Goal: Information Seeking & Learning: Learn about a topic

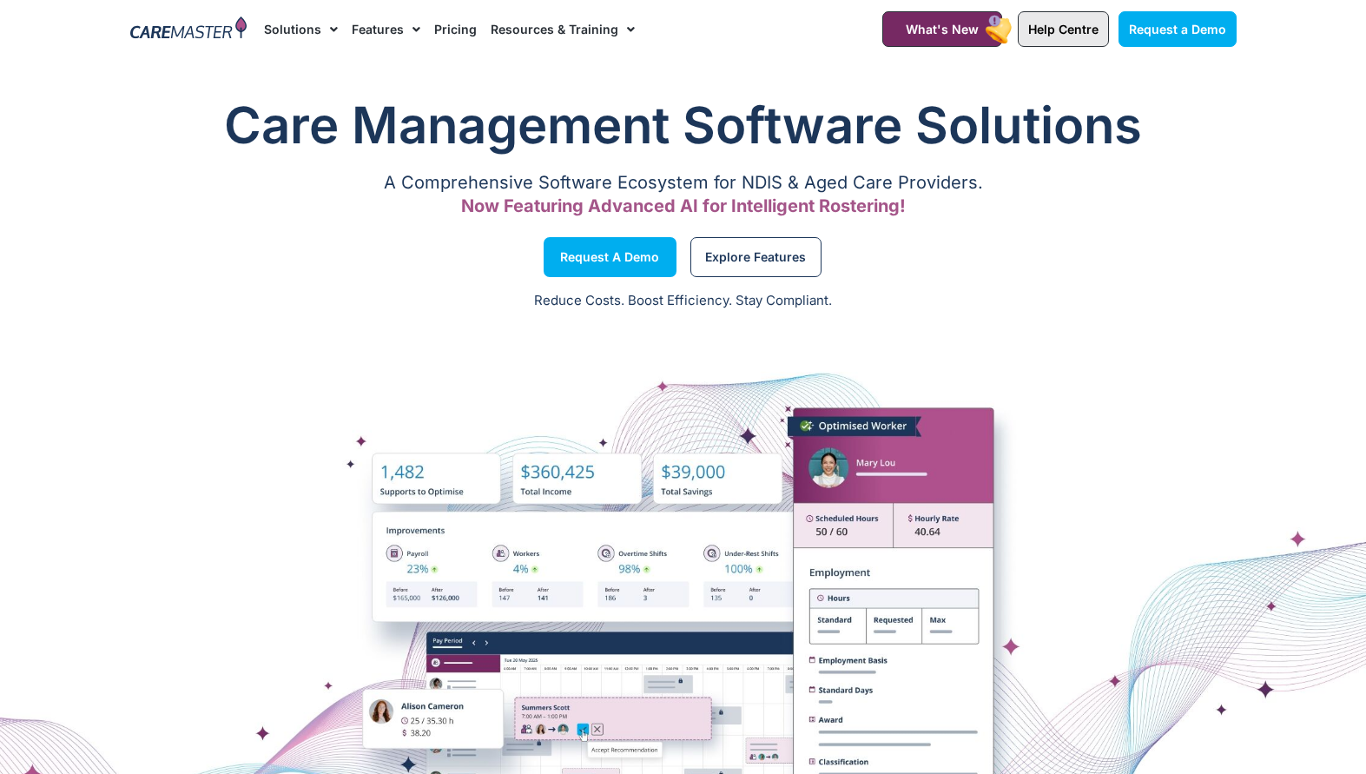
click at [1071, 36] on link "Help Centre" at bounding box center [1063, 29] width 91 height 36
click at [278, 23] on link "Solutions" at bounding box center [301, 29] width 74 height 58
click at [421, 15] on li "Features Features for Providers Case Note Management Incident Management Invoic…" at bounding box center [386, 29] width 82 height 58
click at [388, 20] on link "Features" at bounding box center [386, 29] width 69 height 58
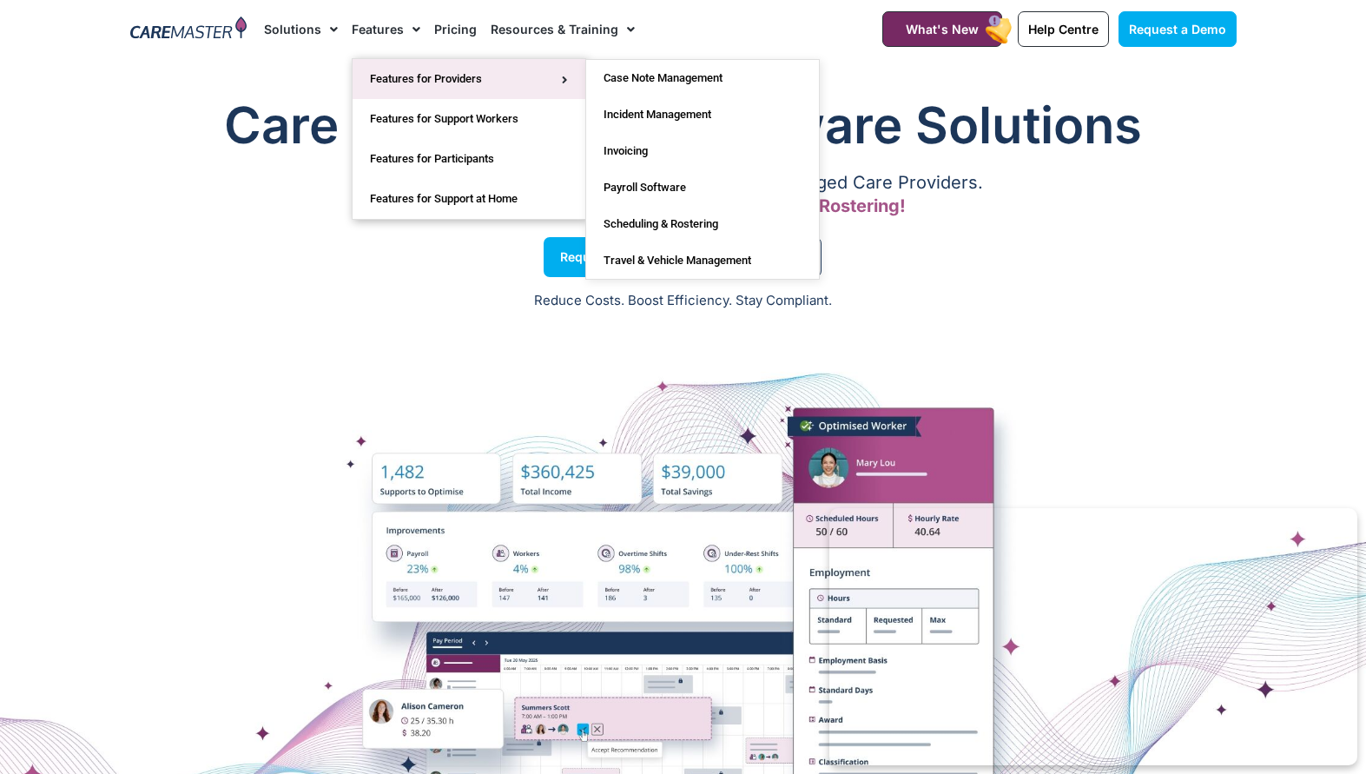
click at [394, 77] on link "Features for Providers" at bounding box center [468, 79] width 233 height 40
